Goal: Transaction & Acquisition: Book appointment/travel/reservation

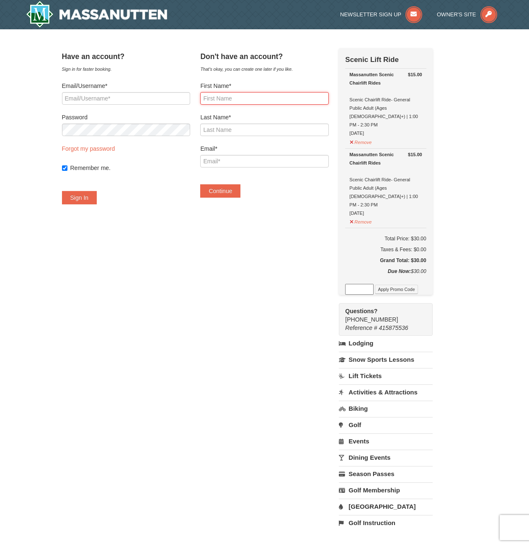
click at [282, 102] on input "First Name*" at bounding box center [264, 98] width 128 height 13
type input "Myat"
click at [271, 127] on input "Last Name*" at bounding box center [264, 130] width 128 height 13
type input "Hnin"
click at [274, 159] on input "Email*" at bounding box center [264, 161] width 128 height 13
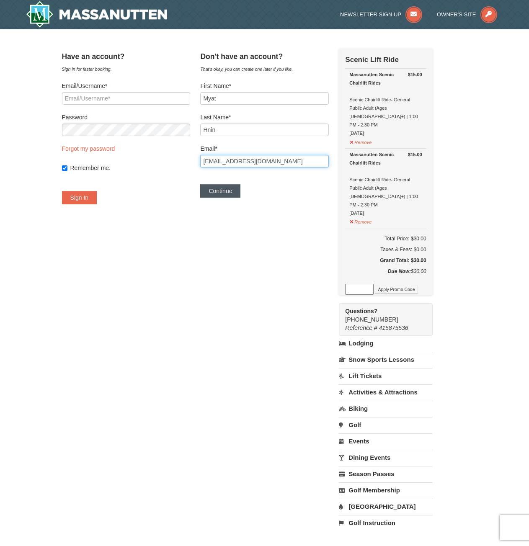
type input "sakyurablossom24@gmail.com"
click at [236, 190] on button "Continue" at bounding box center [220, 190] width 40 height 13
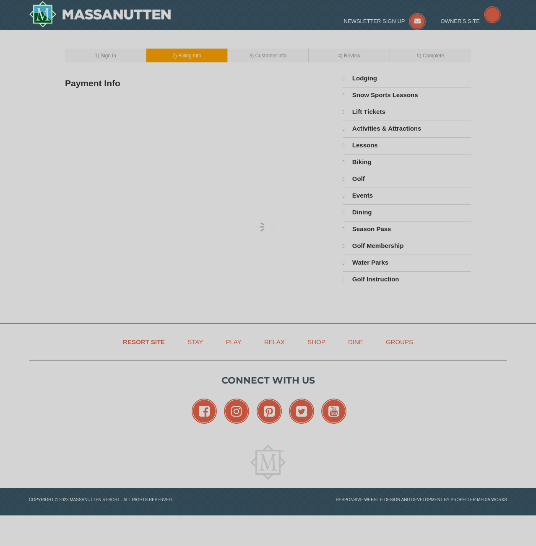
type input "[PERSON_NAME]"
type input "[EMAIL_ADDRESS][DOMAIN_NAME]"
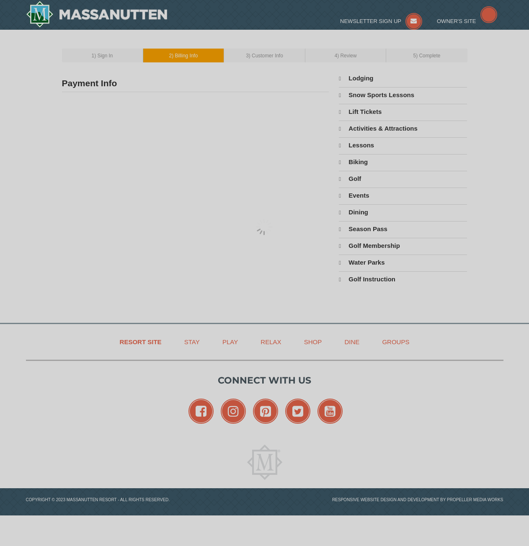
select select "9"
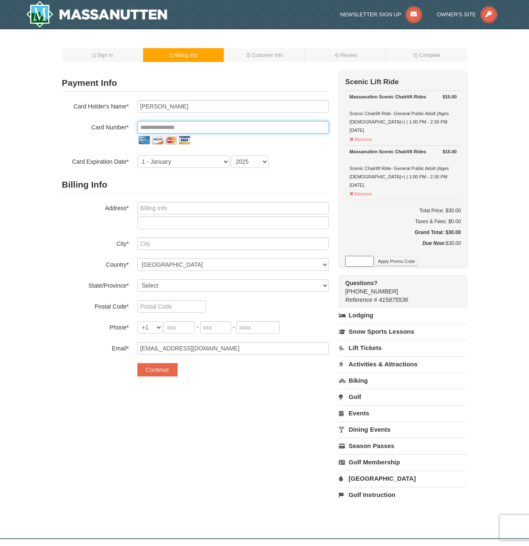
click at [243, 130] on input "tel" at bounding box center [233, 127] width 192 height 13
click at [99, 48] on div "1 ) Sign In 2 ) Billing Info 3 ) Customer Info ) Review ) Complete × New Card" at bounding box center [265, 280] width 422 height 484
click at [101, 53] on span ") Sign In" at bounding box center [103, 55] width 18 height 6
